Goal: Task Accomplishment & Management: Use online tool/utility

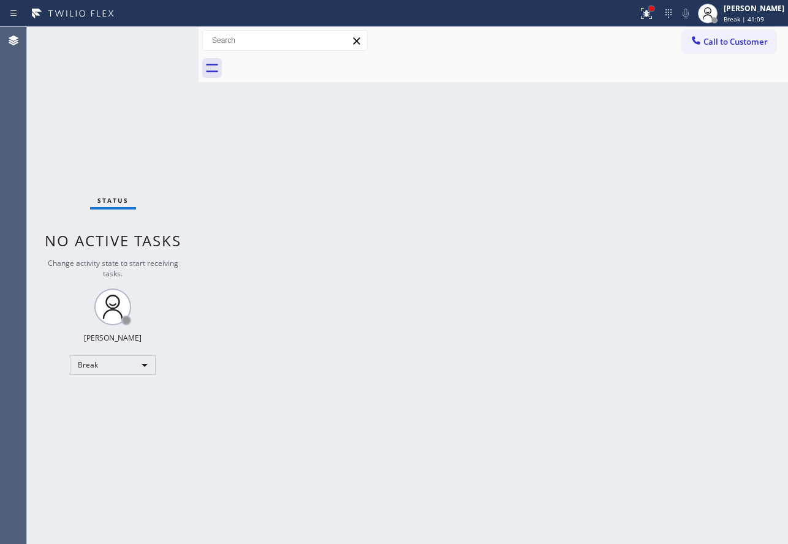
click at [655, 11] on div at bounding box center [651, 8] width 7 height 7
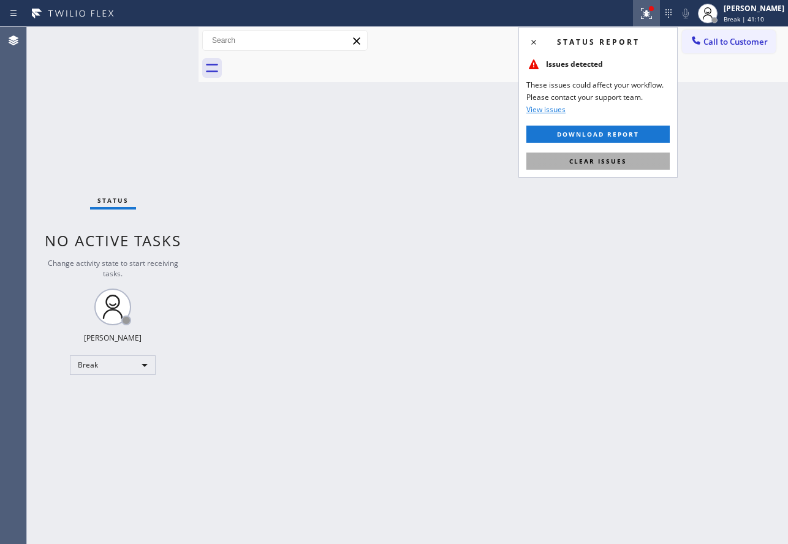
click at [622, 157] on span "Clear issues" at bounding box center [598, 161] width 58 height 9
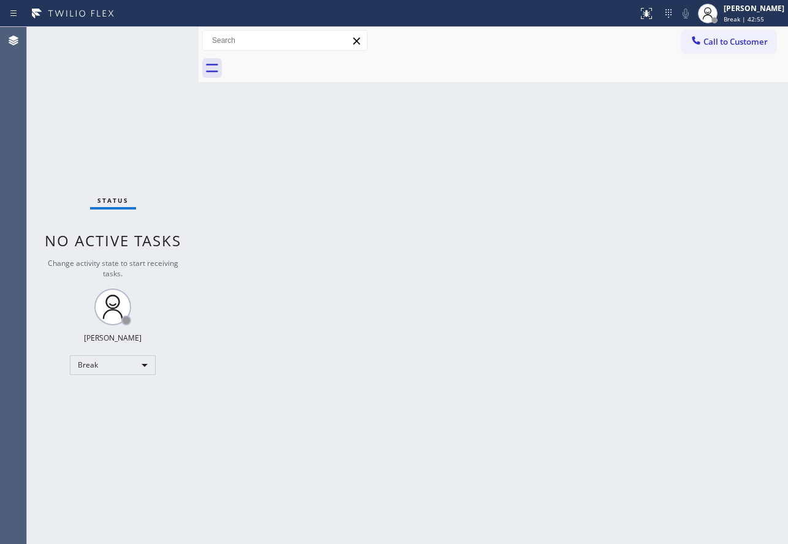
click at [660, 273] on div "Back to Dashboard Change Sender ID Customers Technicians Select a contact Outbo…" at bounding box center [493, 285] width 589 height 517
click at [721, 19] on div at bounding box center [707, 13] width 27 height 27
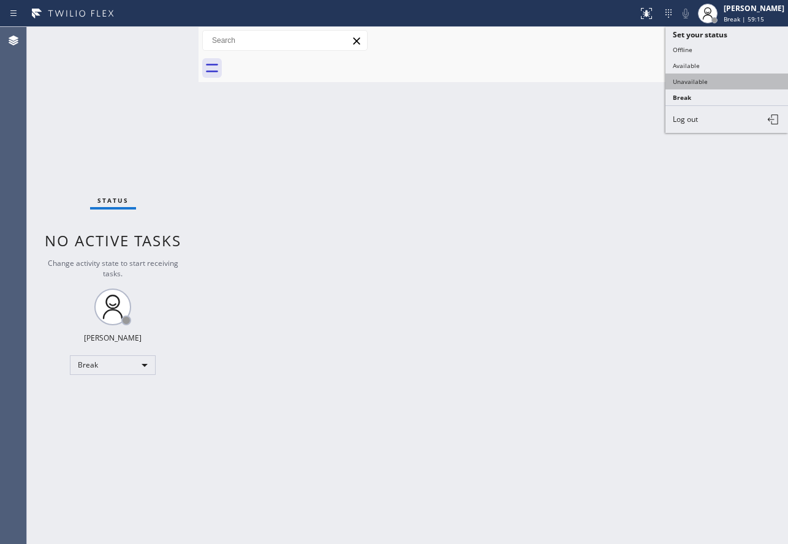
click at [721, 76] on button "Unavailable" at bounding box center [726, 82] width 123 height 16
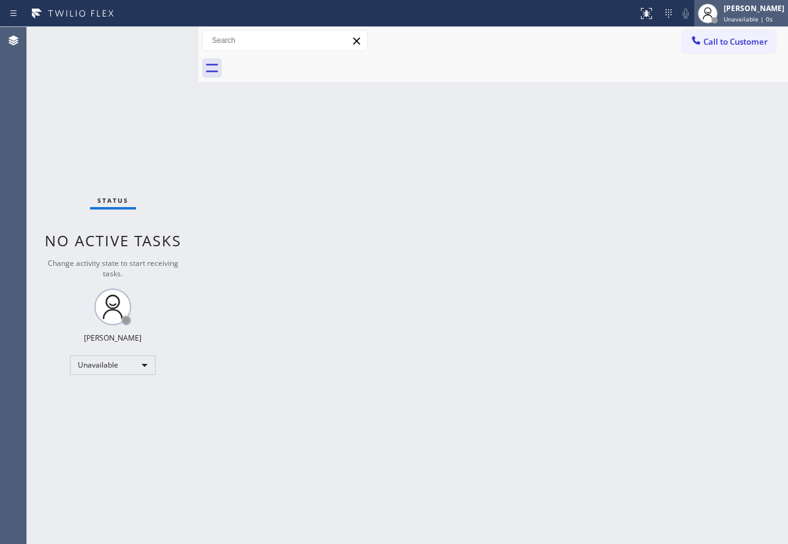
click at [744, 13] on div "[PERSON_NAME] Unavailable | 0s" at bounding box center [754, 12] width 67 height 21
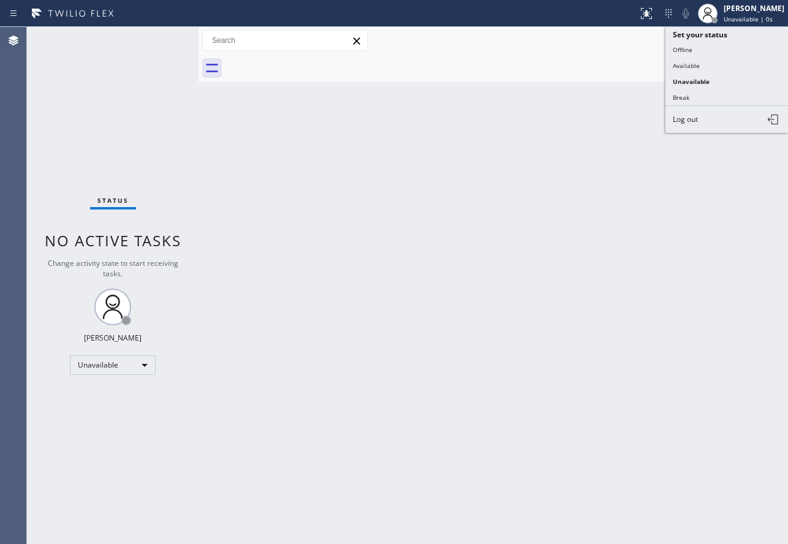
click at [617, 84] on div "Back to Dashboard Change Sender ID Customers Technicians Select a contact Outbo…" at bounding box center [493, 285] width 589 height 517
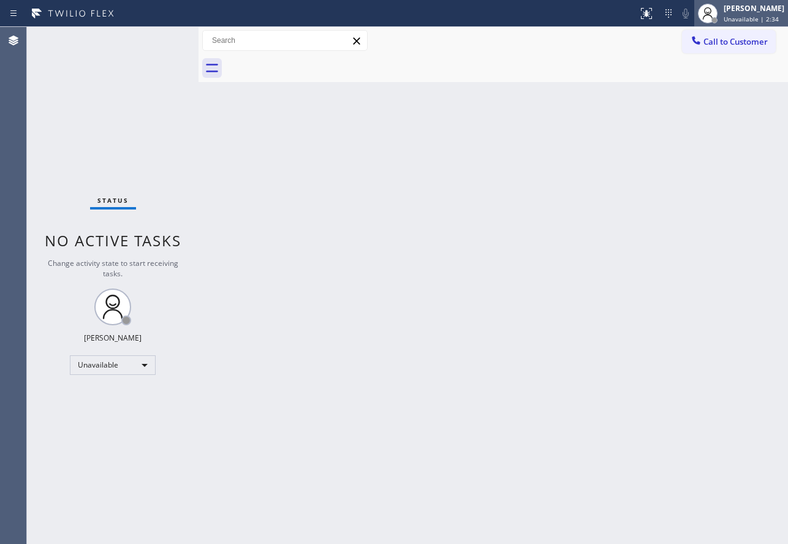
click at [746, 9] on div "[PERSON_NAME]" at bounding box center [754, 8] width 61 height 10
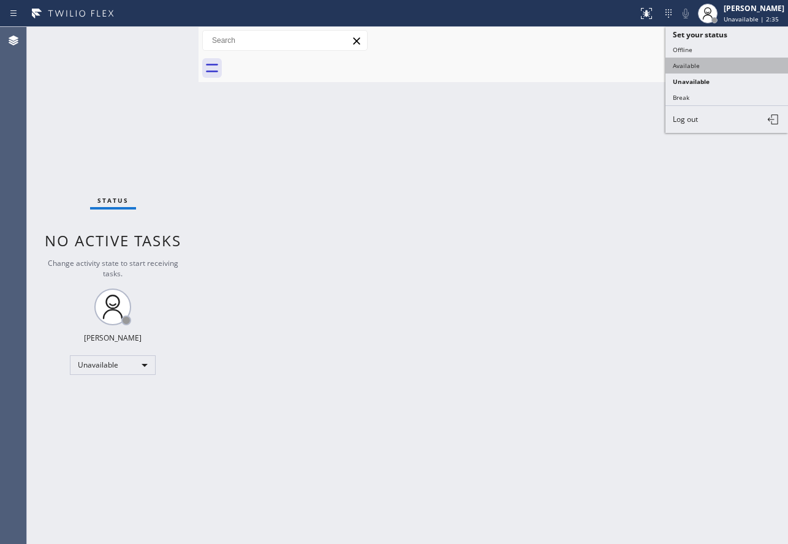
click at [683, 66] on button "Available" at bounding box center [726, 66] width 123 height 16
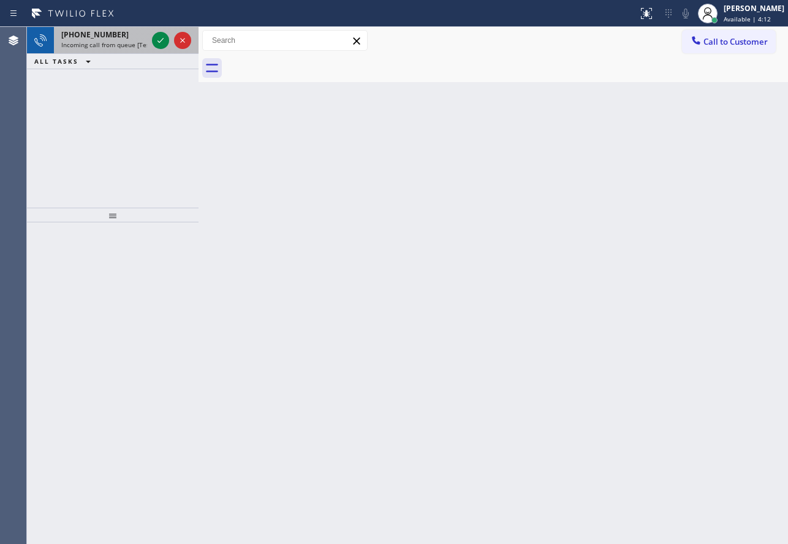
click at [130, 34] on div "[PHONE_NUMBER]" at bounding box center [104, 34] width 86 height 10
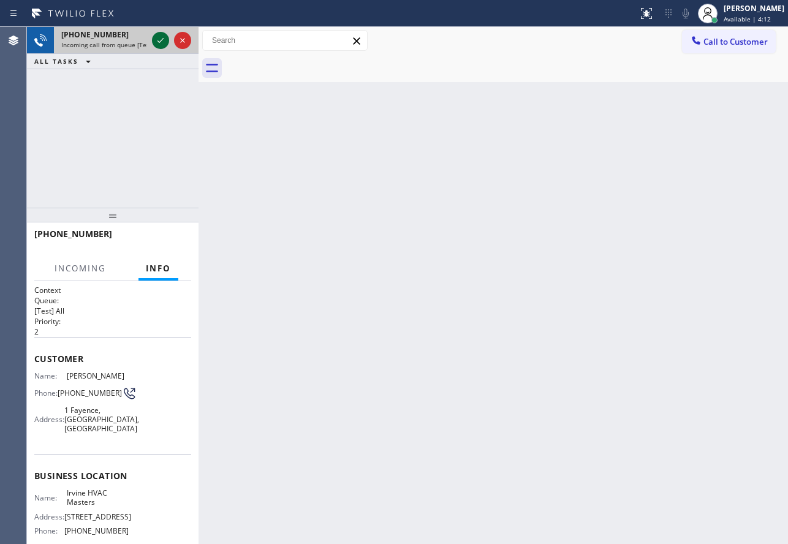
click at [153, 43] on icon at bounding box center [160, 40] width 15 height 15
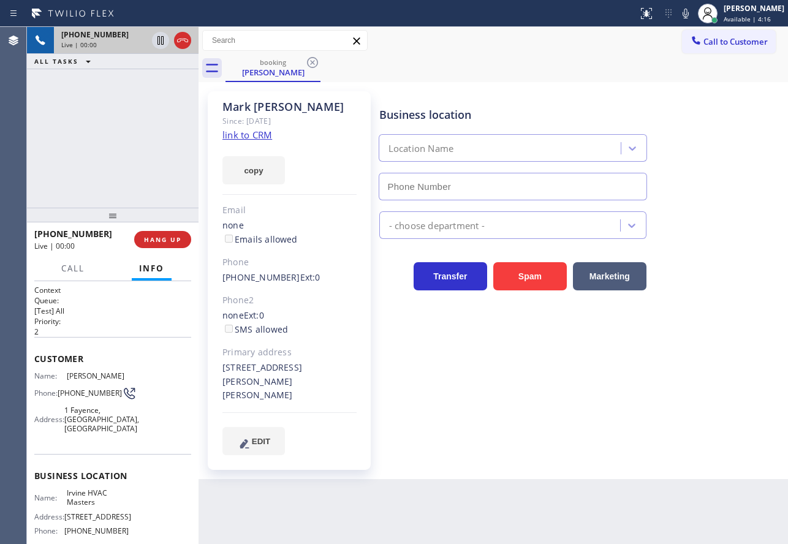
type input "[PHONE_NUMBER]"
click at [259, 133] on link "link to CRM" at bounding box center [247, 135] width 50 height 12
click at [449, 117] on div "Business location" at bounding box center [512, 115] width 267 height 17
click at [449, 116] on div "Business location" at bounding box center [512, 115] width 267 height 17
click at [164, 244] on button "HANG UP" at bounding box center [162, 239] width 57 height 17
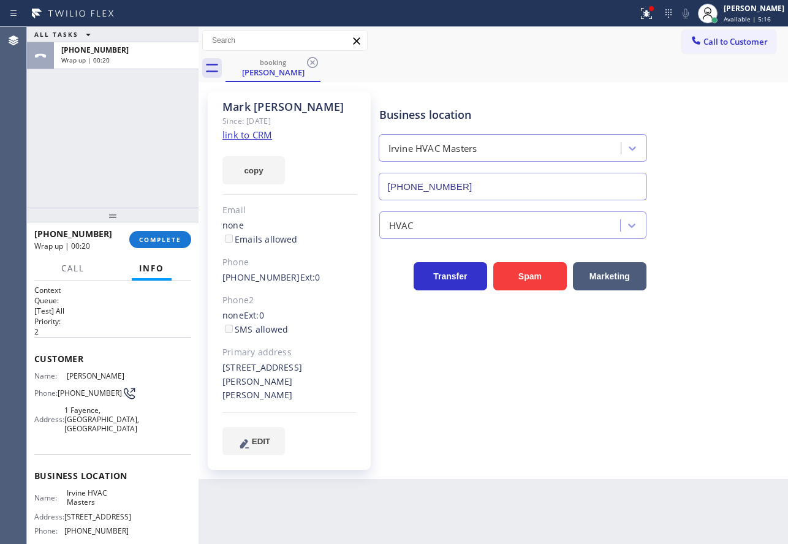
click at [157, 249] on div "[PHONE_NUMBER] Wrap up | 00:20 COMPLETE" at bounding box center [112, 240] width 157 height 32
click at [162, 241] on span "COMPLETE" at bounding box center [160, 239] width 42 height 9
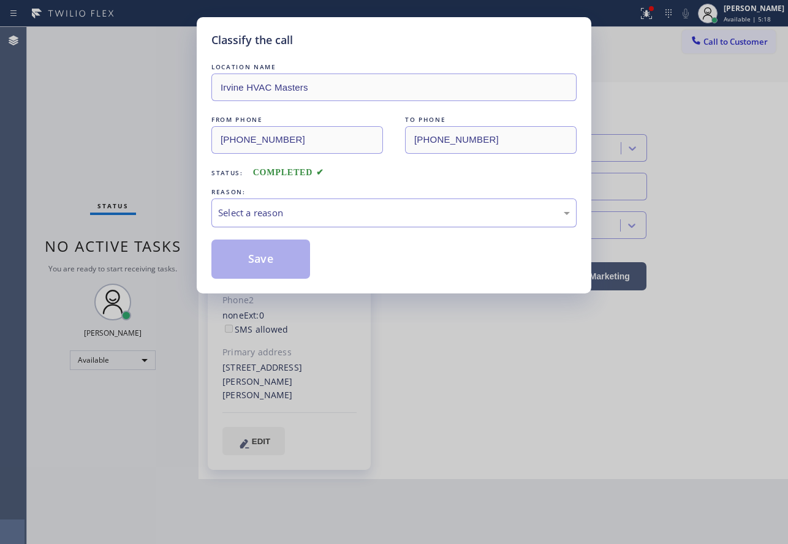
click at [298, 215] on div "Select a reason" at bounding box center [394, 213] width 352 height 14
click at [282, 267] on button "Save" at bounding box center [260, 259] width 99 height 39
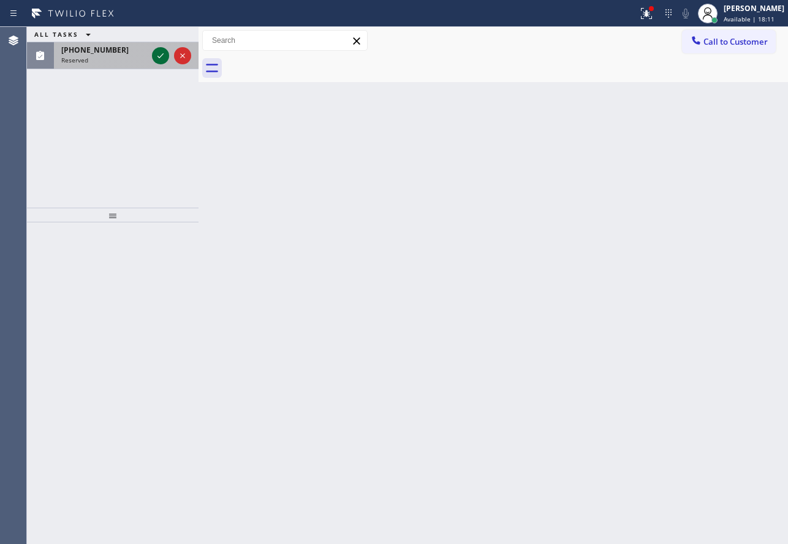
click at [154, 48] on icon at bounding box center [160, 55] width 15 height 15
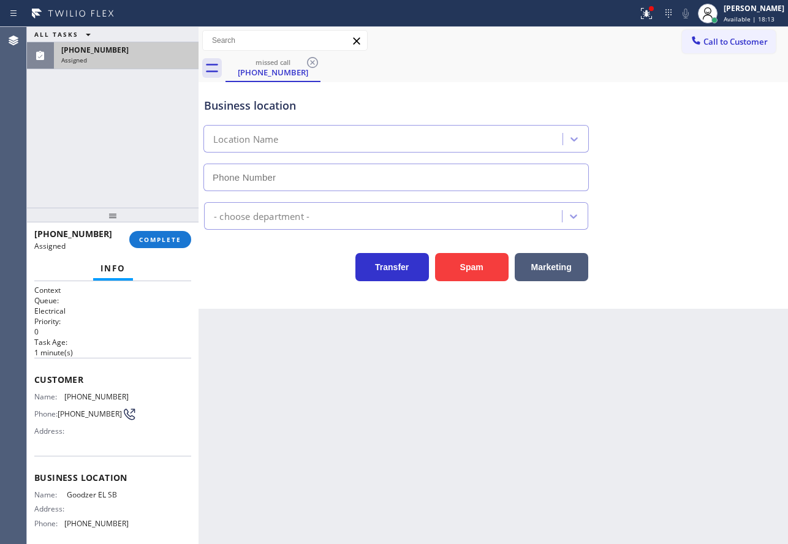
type input "[PHONE_NUMBER]"
click at [148, 243] on span "COMPLETE" at bounding box center [160, 239] width 42 height 9
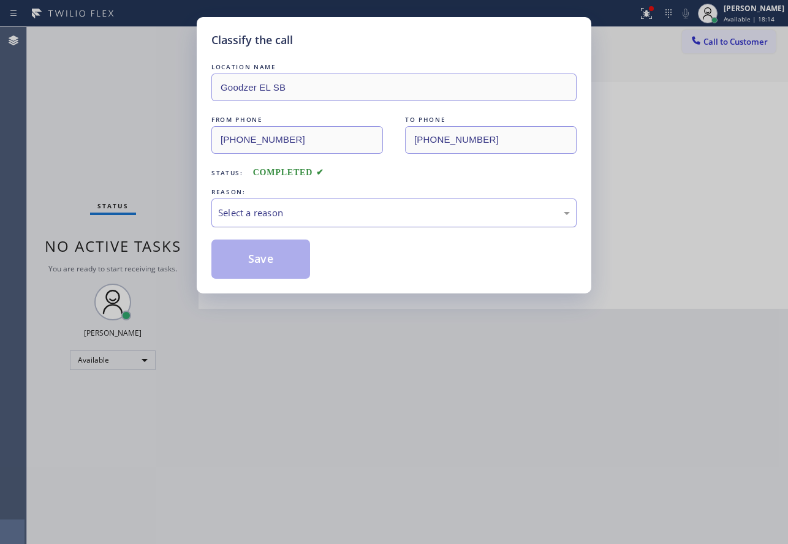
click at [317, 205] on div "Select a reason" at bounding box center [393, 213] width 365 height 29
click at [282, 260] on button "Save" at bounding box center [260, 259] width 99 height 39
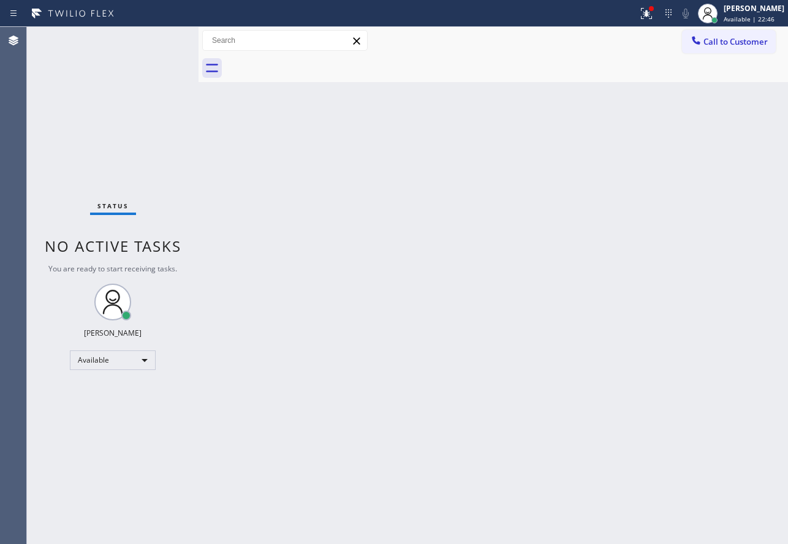
click at [518, 312] on div "Back to Dashboard Change Sender ID Customers Technicians Select a contact Outbo…" at bounding box center [493, 285] width 589 height 517
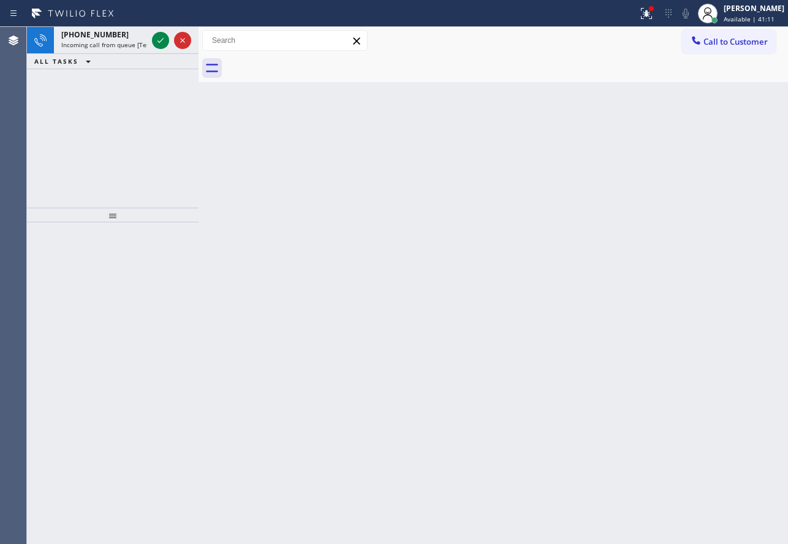
click at [156, 43] on icon at bounding box center [160, 40] width 15 height 15
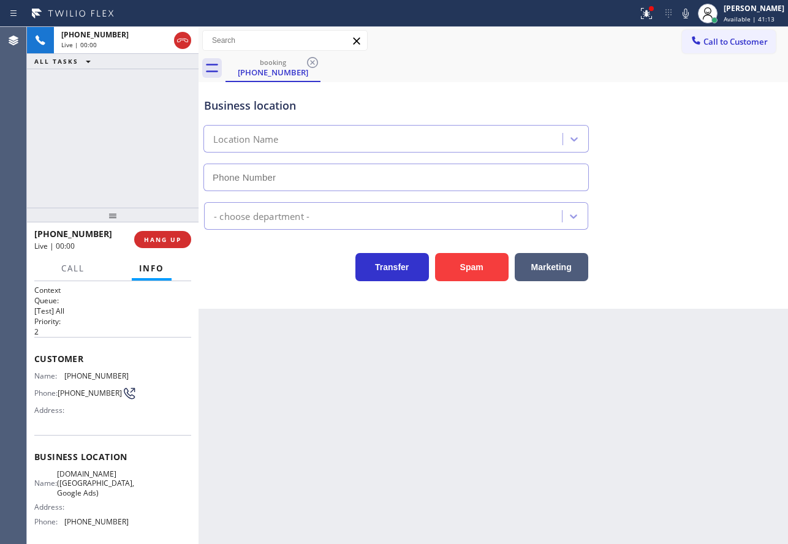
type input "[PHONE_NUMBER]"
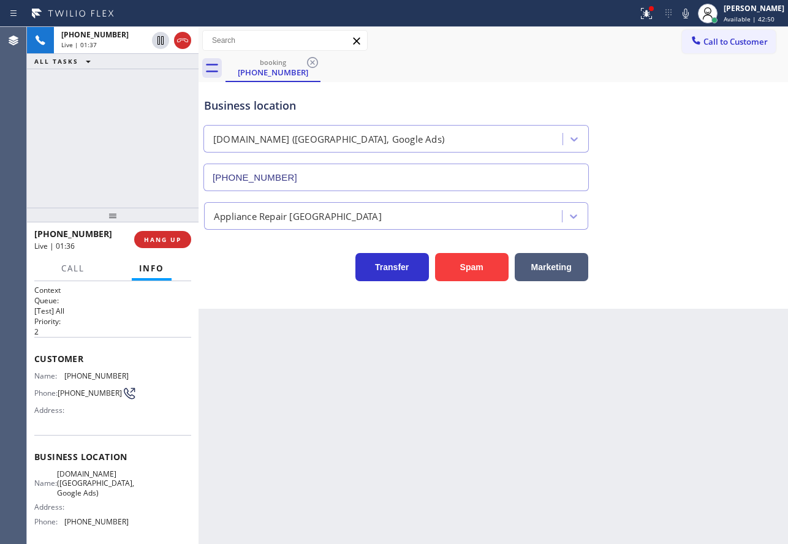
click at [689, 145] on div "Business location [DOMAIN_NAME] ([GEOGRAPHIC_DATA], Google Ads) [PHONE_NUMBER]" at bounding box center [493, 135] width 583 height 111
click at [693, 16] on icon at bounding box center [685, 13] width 15 height 15
click at [102, 518] on div "Name: [DOMAIN_NAME] ([GEOGRAPHIC_DATA], Google Ads) Address: Phone: [PHONE_NUMB…" at bounding box center [81, 500] width 94 height 62
click at [102, 520] on div "Name: [DOMAIN_NAME] ([GEOGRAPHIC_DATA], Google Ads) Address: Phone: [PHONE_NUMB…" at bounding box center [81, 500] width 94 height 62
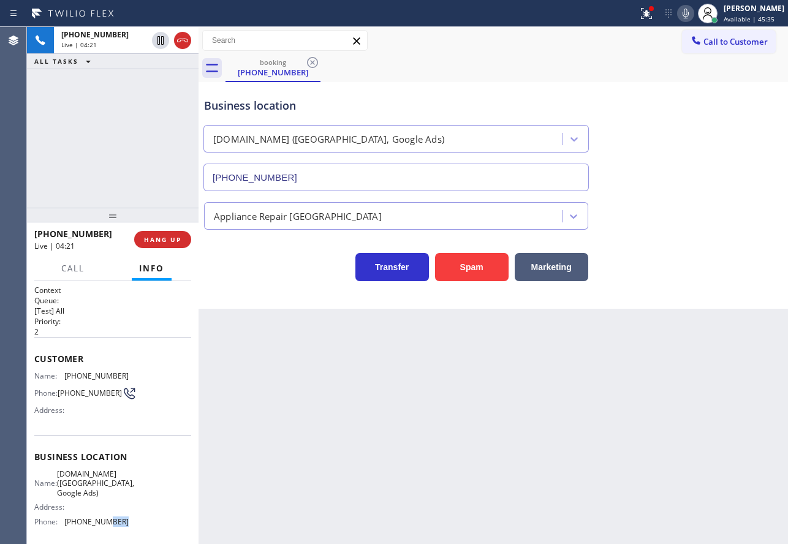
click at [103, 520] on div "Name: [DOMAIN_NAME] ([GEOGRAPHIC_DATA], Google Ads) Address: Phone: [PHONE_NUMB…" at bounding box center [81, 500] width 94 height 62
click at [85, 376] on span "[PHONE_NUMBER]" at bounding box center [96, 375] width 64 height 9
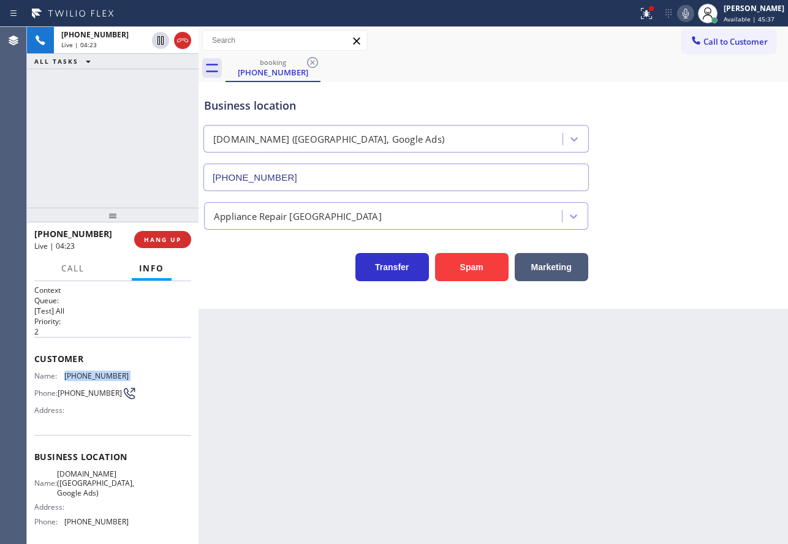
copy span "[PHONE_NUMBER]"
click at [105, 526] on span "[PHONE_NUMBER]" at bounding box center [96, 521] width 64 height 9
copy span "[PHONE_NUMBER]"
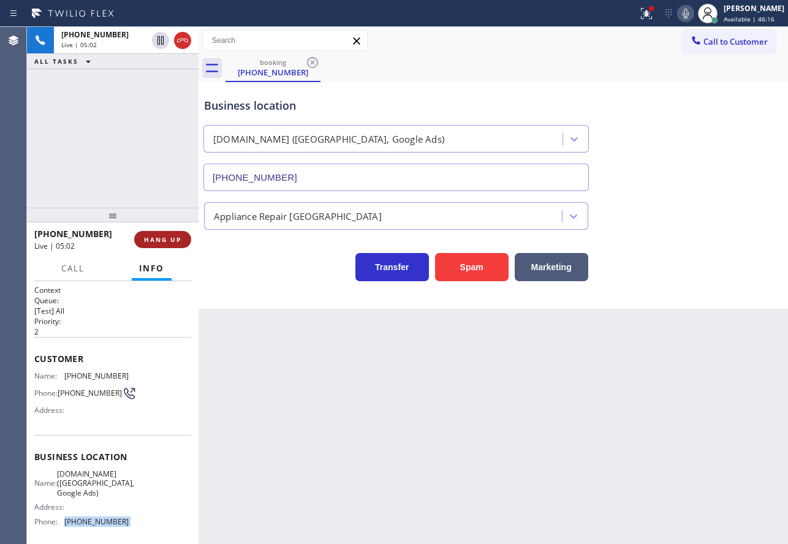
click at [166, 241] on span "HANG UP" at bounding box center [162, 239] width 37 height 9
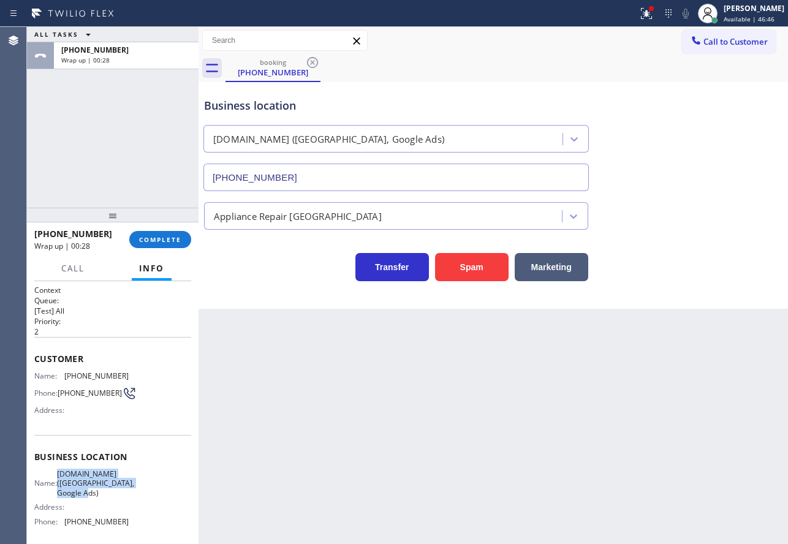
drag, startPoint x: 81, startPoint y: 495, endPoint x: 53, endPoint y: 477, distance: 33.6
click at [53, 477] on div "Name: [DOMAIN_NAME] ([GEOGRAPHIC_DATA], Google Ads)" at bounding box center [81, 483] width 94 height 28
copy span "[DOMAIN_NAME] ([GEOGRAPHIC_DATA], Google Ads)"
click at [165, 240] on span "COMPLETE" at bounding box center [160, 239] width 42 height 9
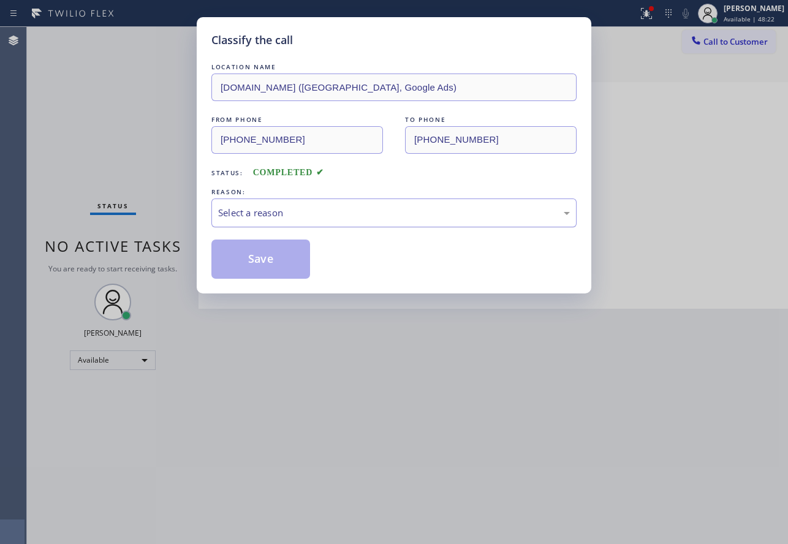
click at [311, 212] on div "Select a reason" at bounding box center [394, 213] width 352 height 14
click at [251, 259] on button "Save" at bounding box center [260, 259] width 99 height 39
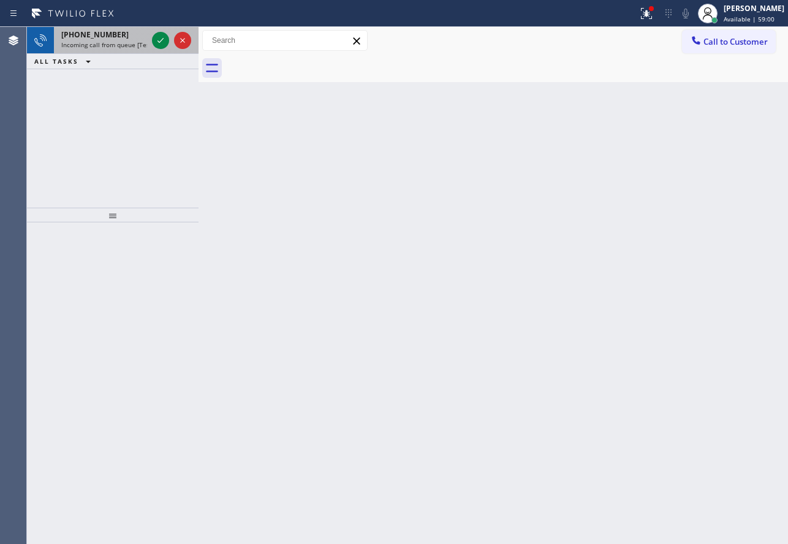
click at [69, 45] on span "Incoming call from queue [Test] All" at bounding box center [112, 44] width 102 height 9
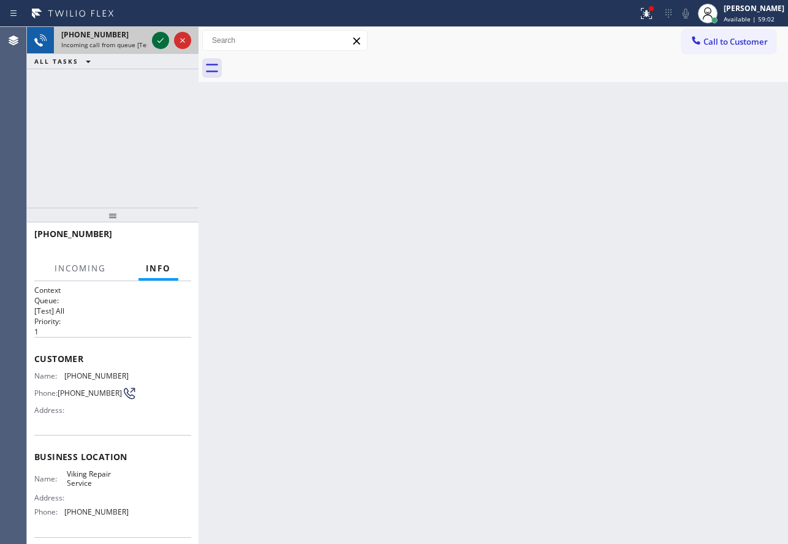
click at [157, 42] on icon at bounding box center [160, 40] width 15 height 15
